Goal: Navigation & Orientation: Find specific page/section

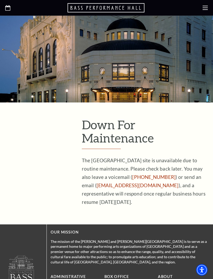
click at [8, 10] on use "Open this option" at bounding box center [7, 7] width 5 height 5
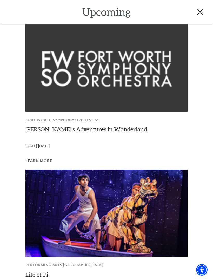
scroll to position [162, 0]
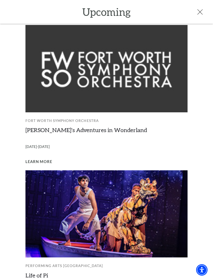
click at [104, 126] on link "[PERSON_NAME]'s Adventures in Wonderland" at bounding box center [86, 129] width 122 height 7
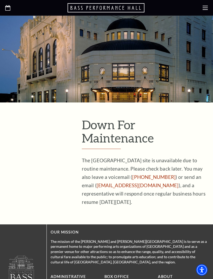
click at [205, 8] on icon at bounding box center [205, 7] width 5 height 5
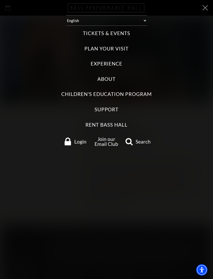
click at [120, 30] on label "Tickets & Events" at bounding box center [106, 33] width 47 height 7
click at [0, 0] on Events "Tickets & Events" at bounding box center [0, 0] width 0 height 0
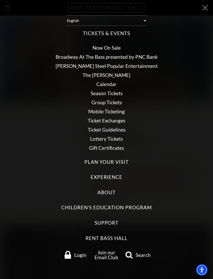
click at [114, 45] on link "Now On Sale" at bounding box center [107, 48] width 28 height 6
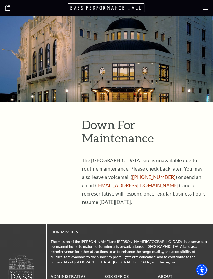
click at [204, 9] on icon at bounding box center [205, 7] width 5 height 5
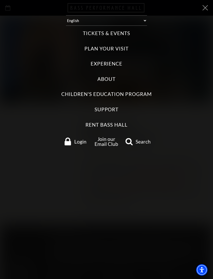
click at [118, 32] on label "Tickets & Events" at bounding box center [106, 33] width 47 height 7
click at [0, 0] on Events "Tickets & Events" at bounding box center [0, 0] width 0 height 0
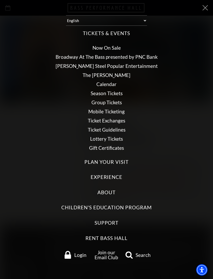
click at [111, 81] on link "Calendar" at bounding box center [106, 84] width 20 height 6
